Goal: Check status: Check status

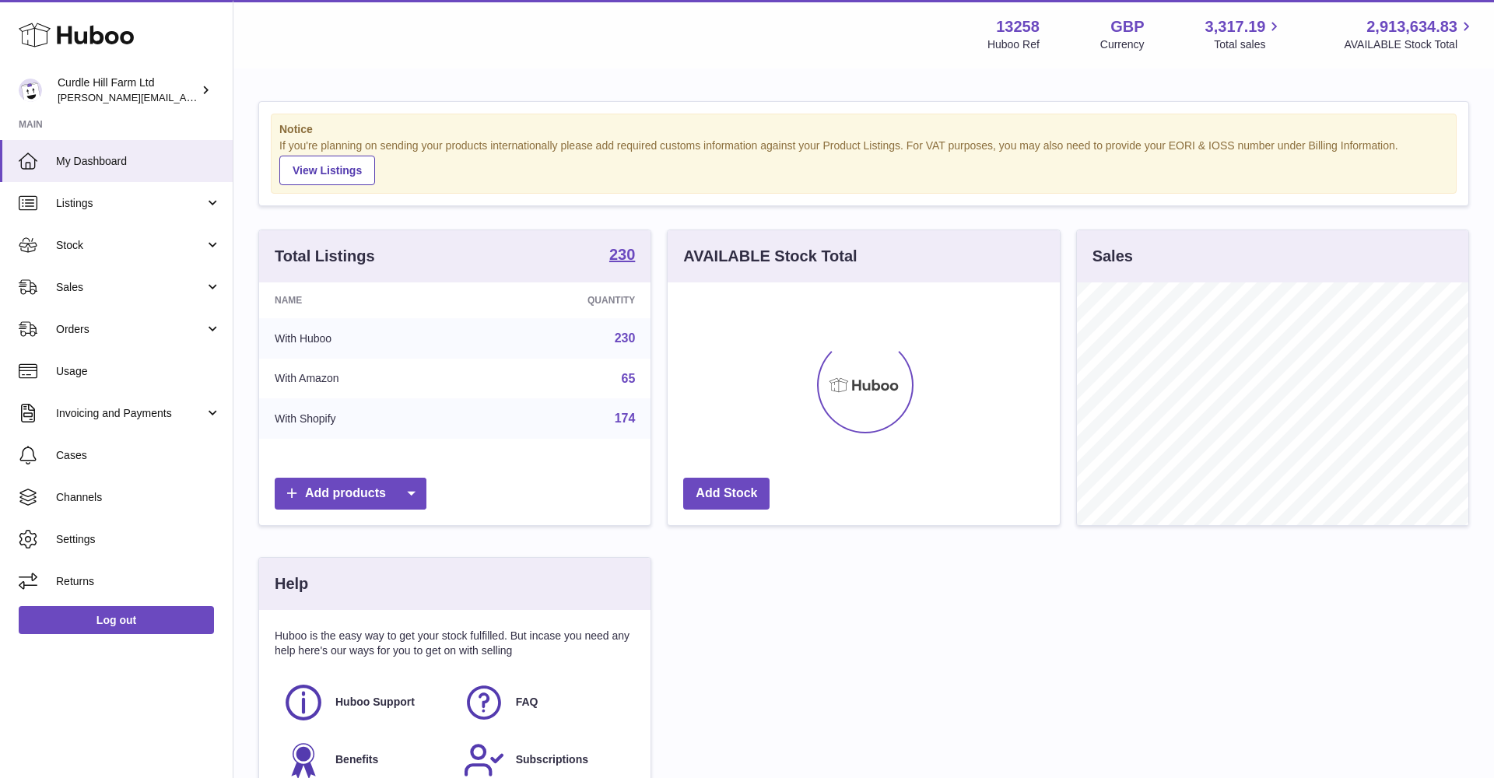
scroll to position [243, 392]
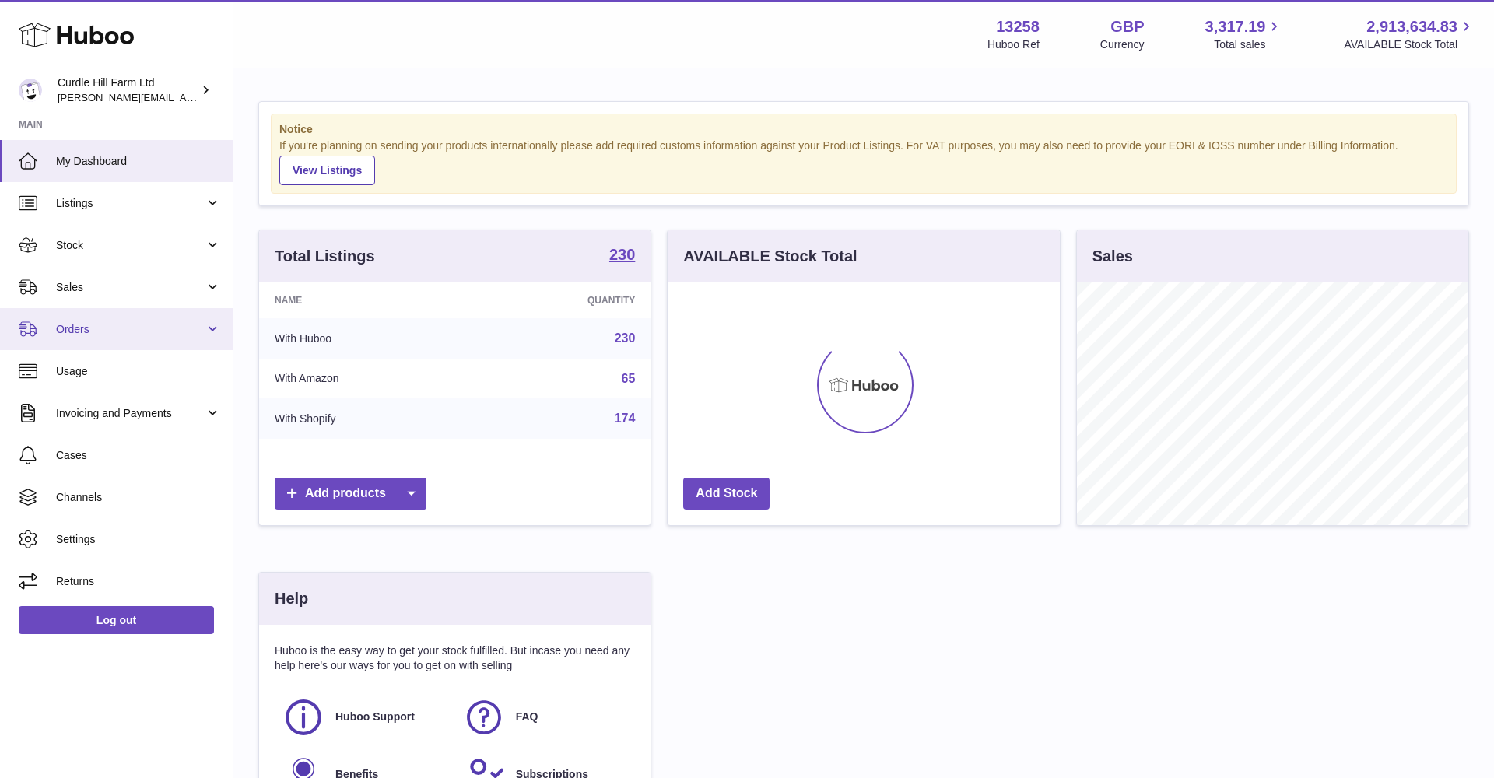
click at [101, 328] on span "Orders" at bounding box center [130, 329] width 149 height 15
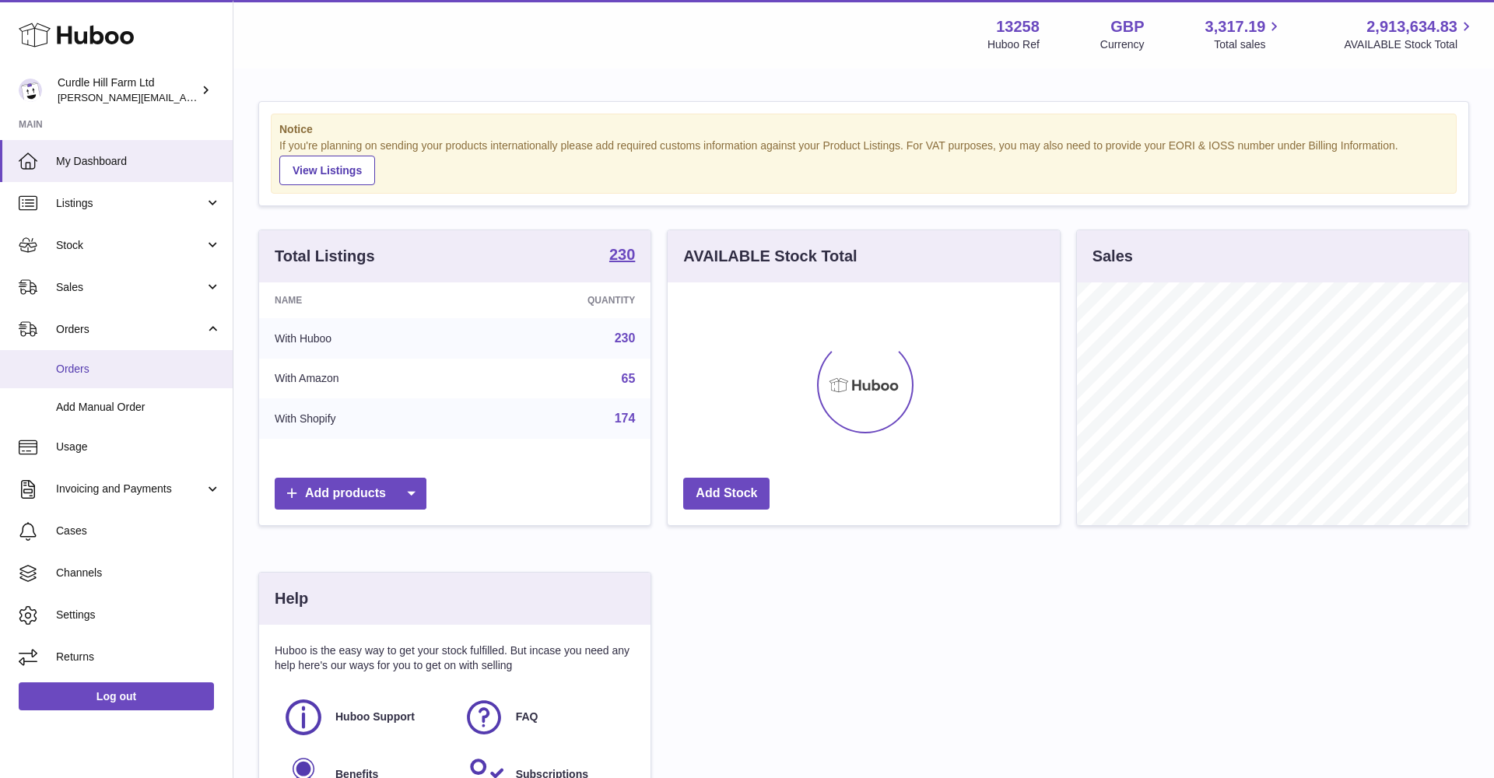
click at [91, 362] on span "Orders" at bounding box center [138, 369] width 165 height 15
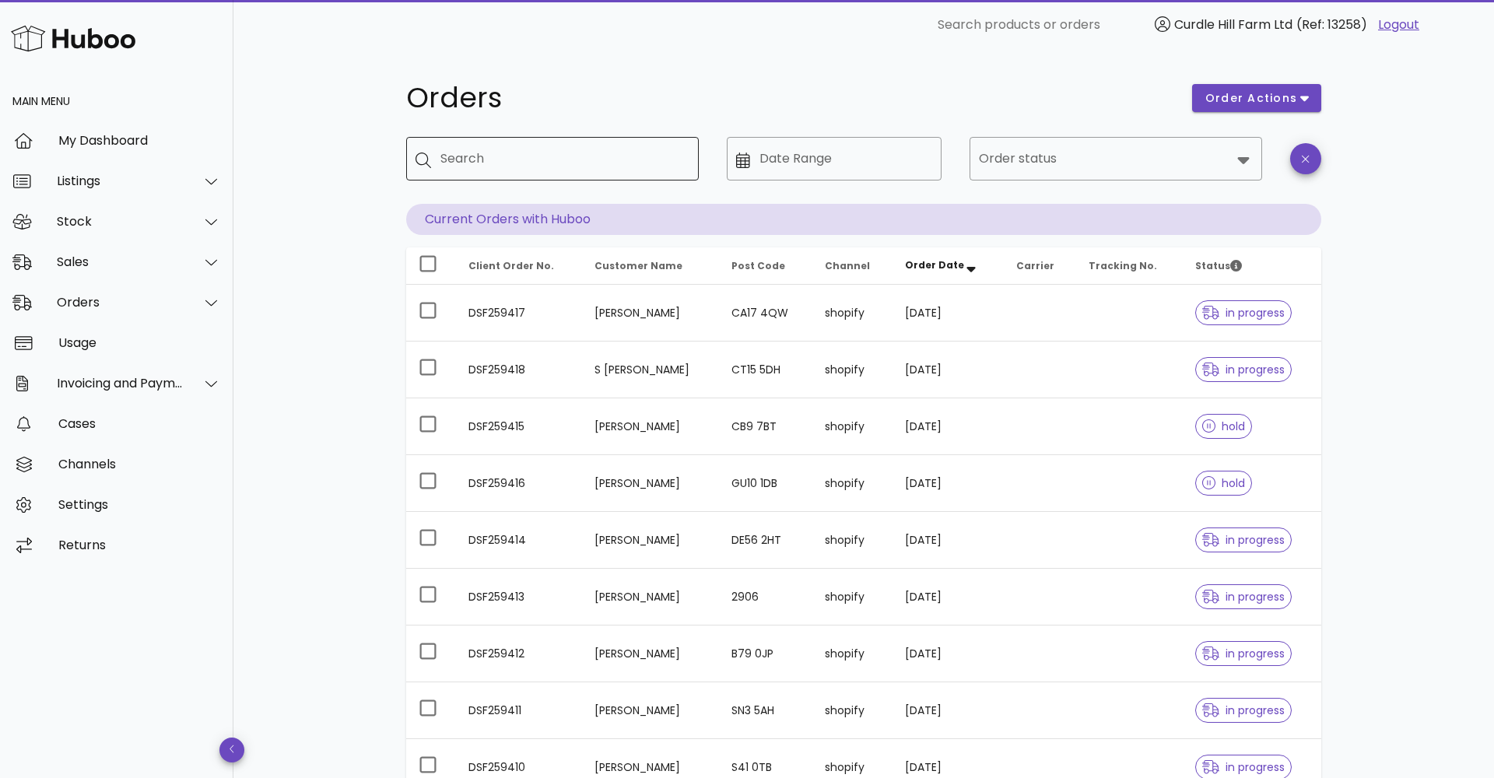
click at [500, 156] on input "Search" at bounding box center [563, 158] width 246 height 25
paste input "*********"
type input "*********"
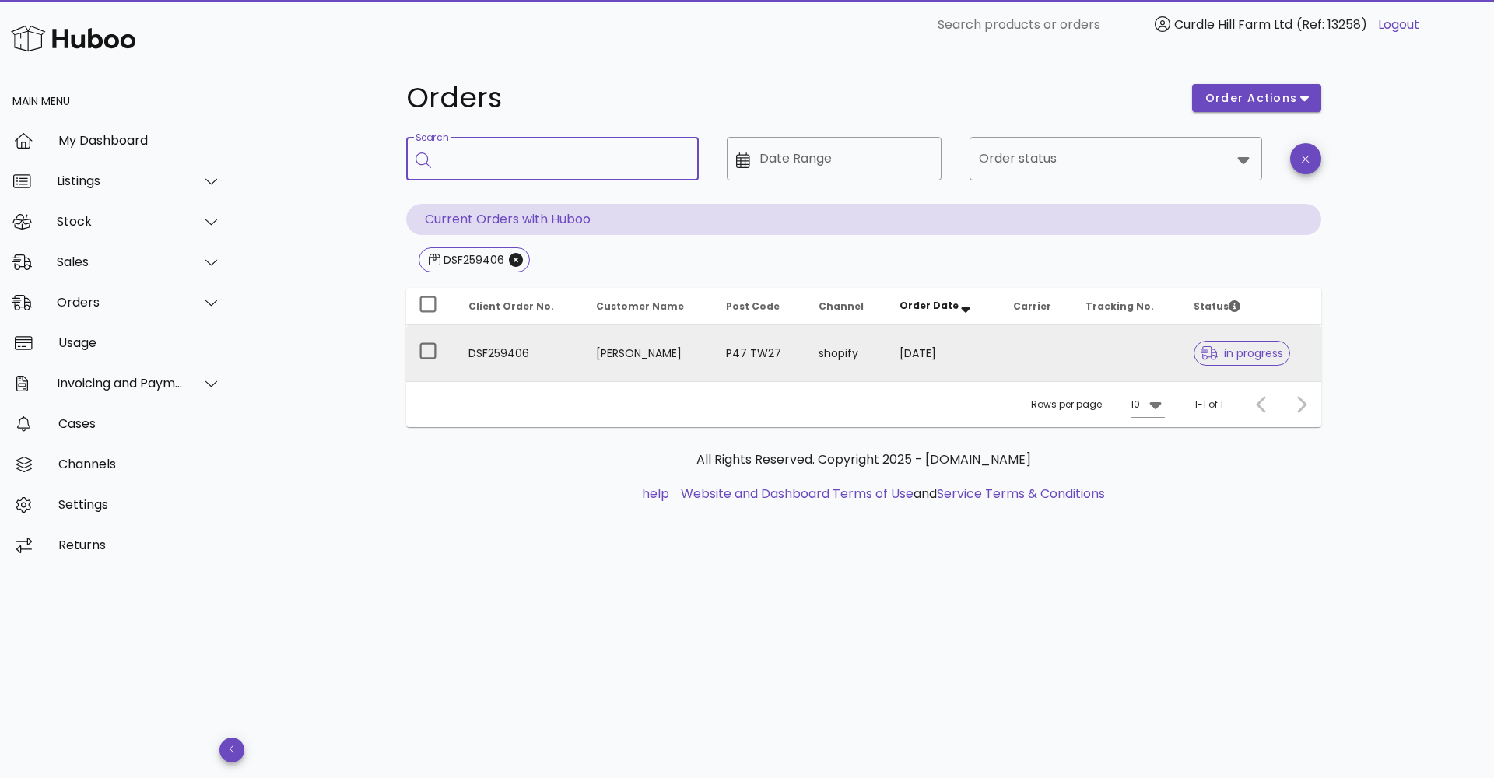
click at [685, 349] on td "[PERSON_NAME]" at bounding box center [649, 353] width 130 height 56
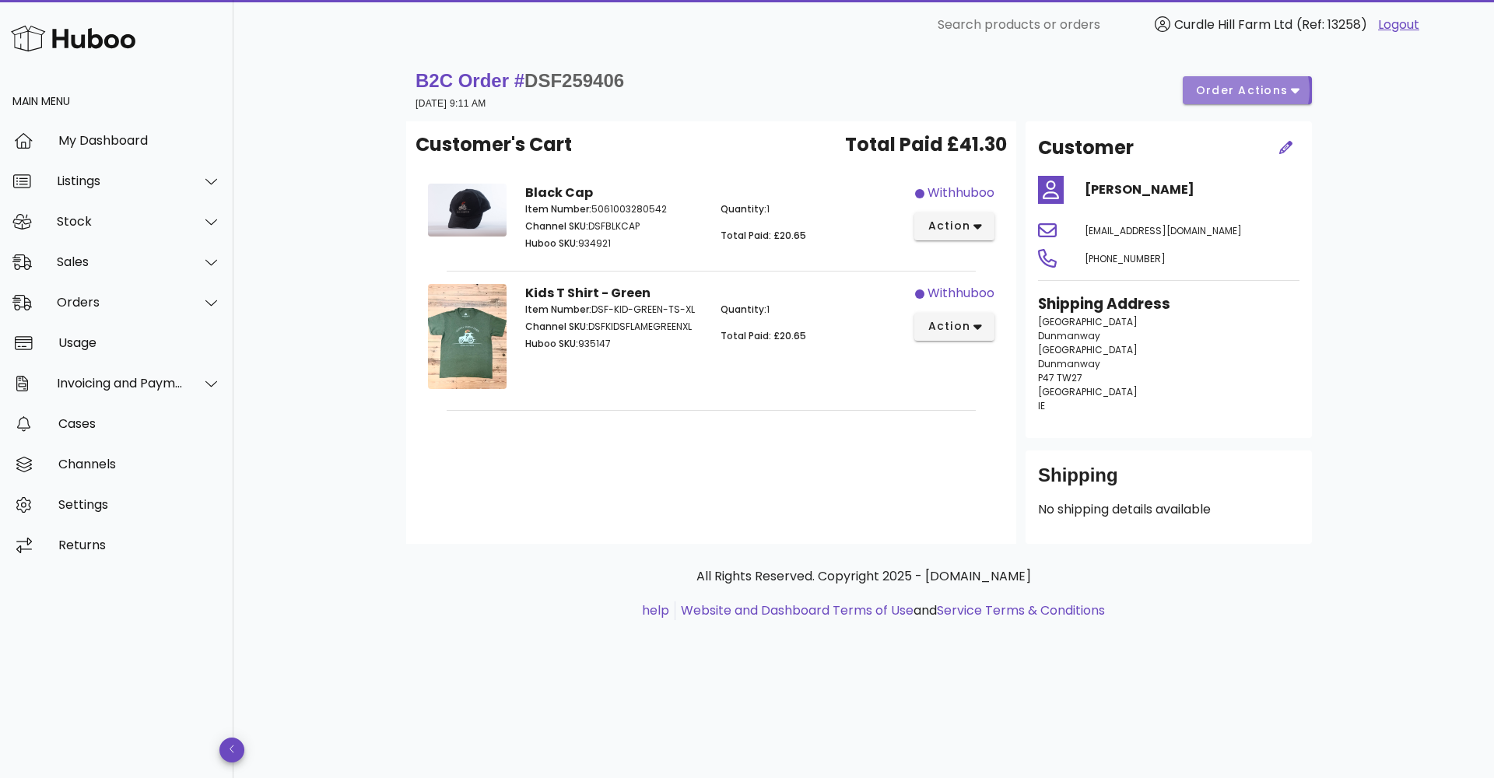
click at [1217, 87] on span "order actions" at bounding box center [1241, 90] width 93 height 16
click at [1252, 122] on div "Release Cancel" at bounding box center [1258, 126] width 117 height 88
click at [1253, 137] on div "Customer" at bounding box center [1145, 148] width 233 height 47
click at [1230, 71] on div "B2C Order # DSF259406 [DATE] 9:11 AM order actions" at bounding box center [864, 90] width 896 height 44
click at [1215, 89] on span "order actions" at bounding box center [1241, 90] width 93 height 16
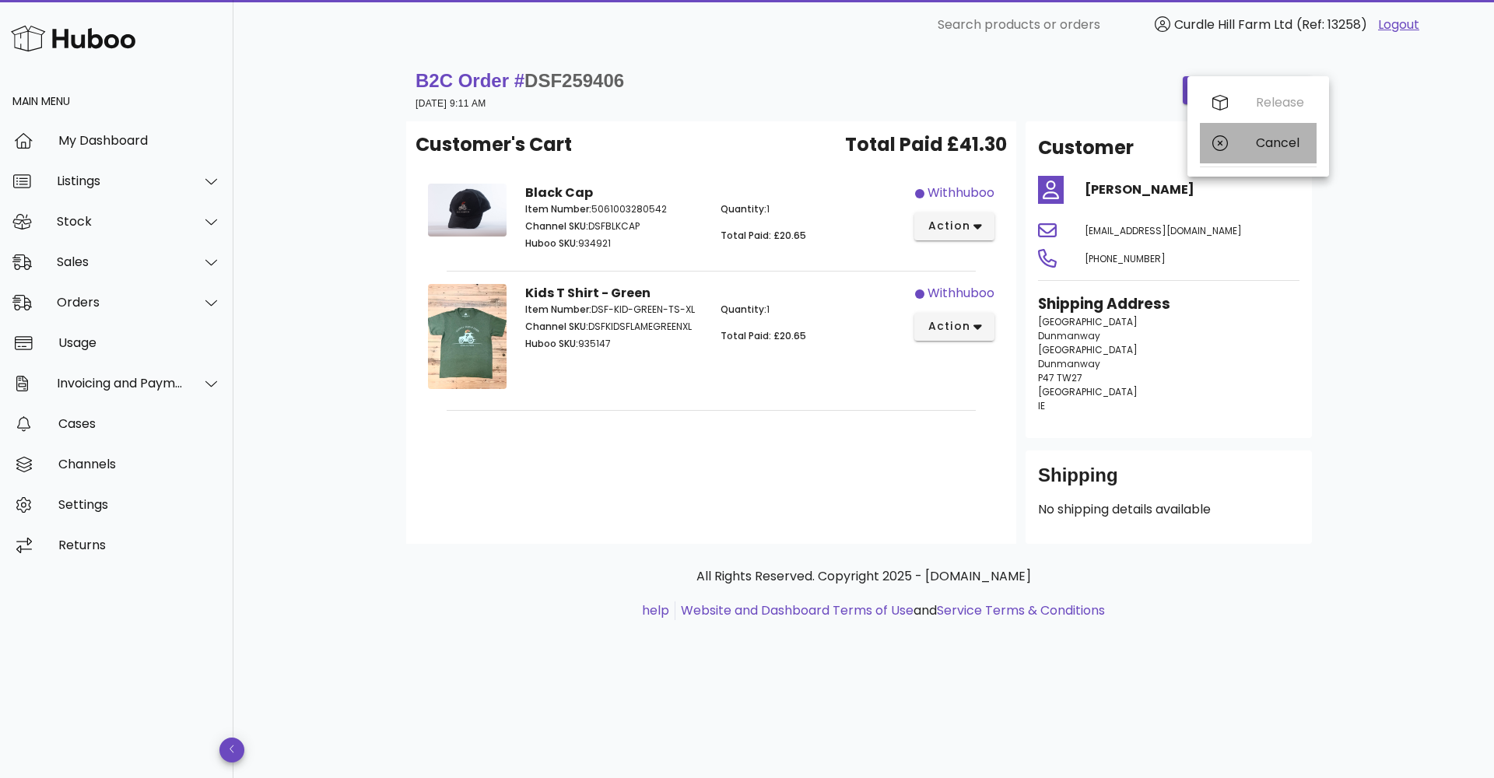
drag, startPoint x: 1221, startPoint y: 149, endPoint x: 1203, endPoint y: 177, distance: 32.6
click at [1221, 149] on icon at bounding box center [1220, 143] width 16 height 16
